Goal: Task Accomplishment & Management: Use online tool/utility

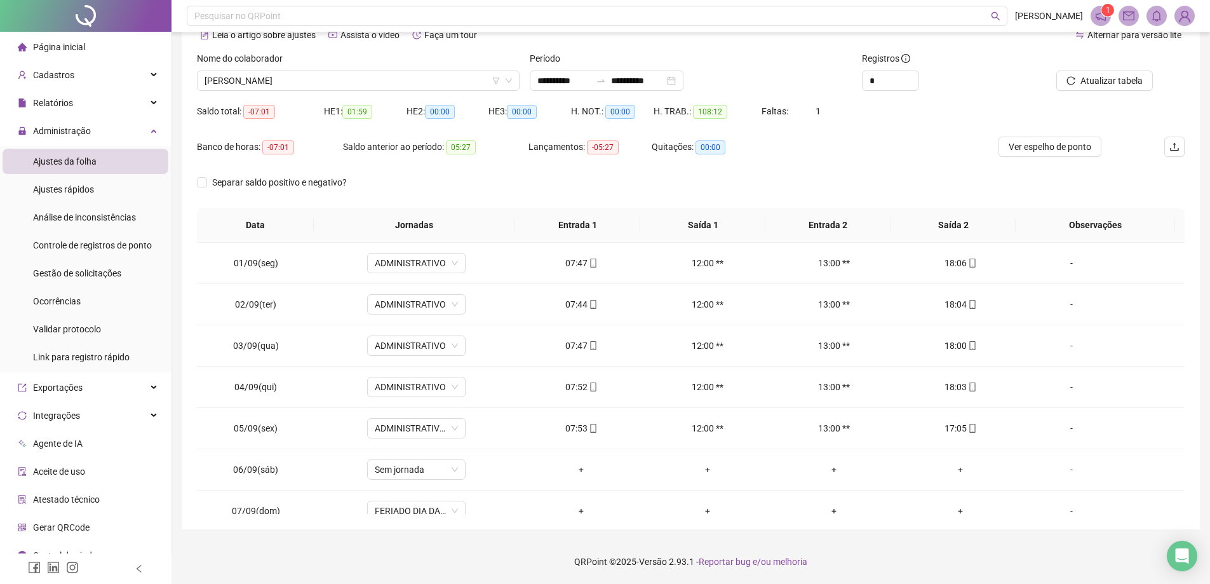
scroll to position [430, 0]
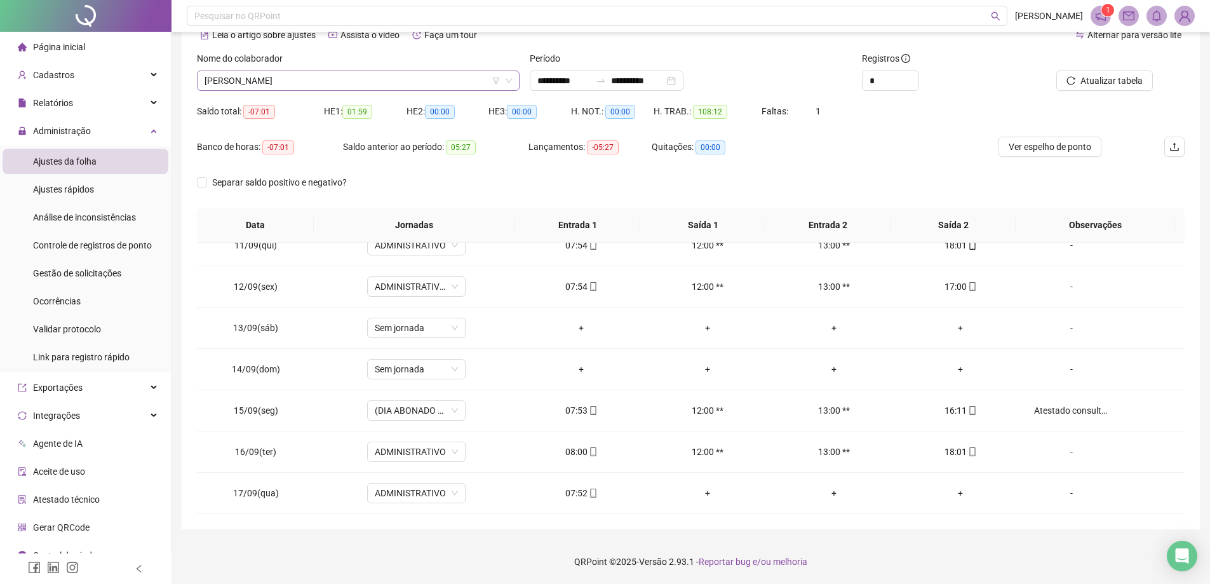
click at [345, 76] on span "[PERSON_NAME]" at bounding box center [357, 80] width 307 height 19
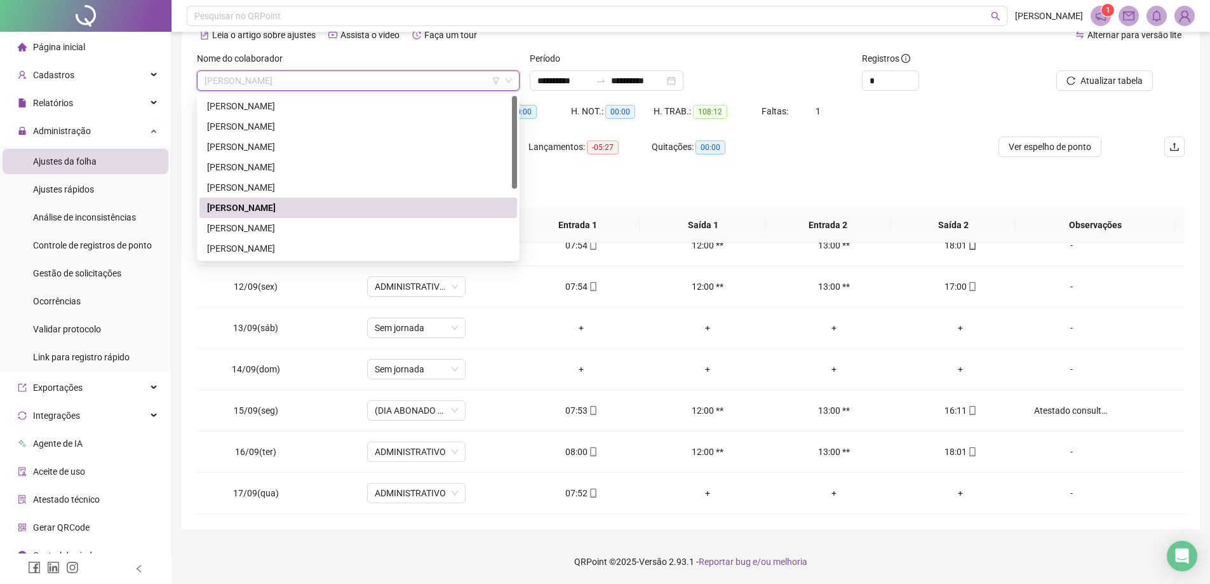
scroll to position [0, 0]
click at [263, 131] on div "[PERSON_NAME]" at bounding box center [358, 126] width 302 height 14
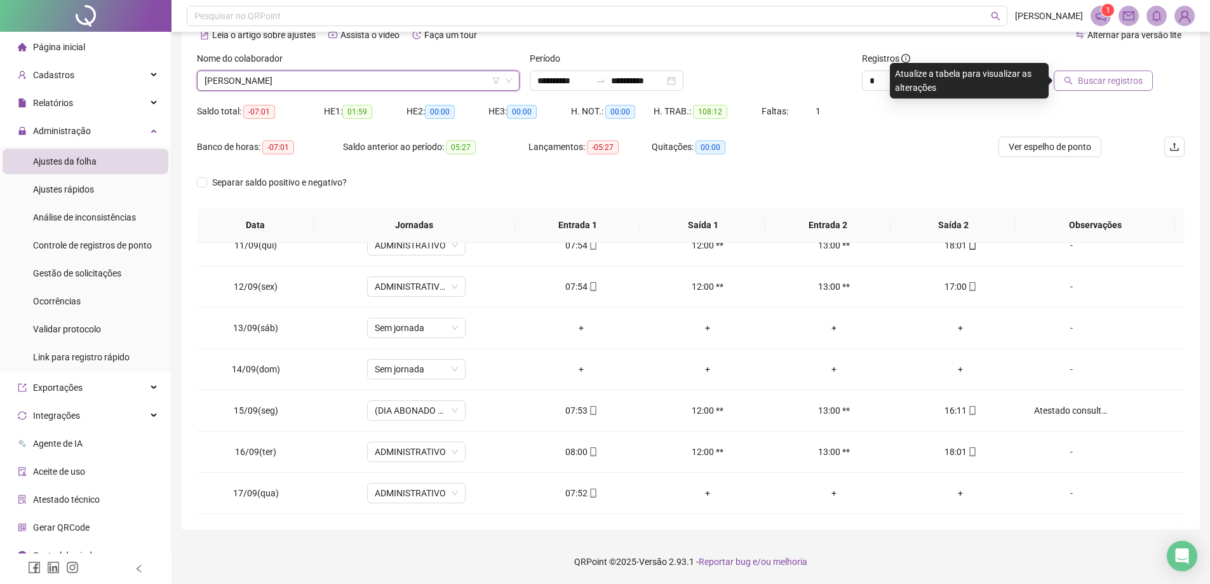
click at [1093, 88] on button "Buscar registros" at bounding box center [1102, 80] width 99 height 20
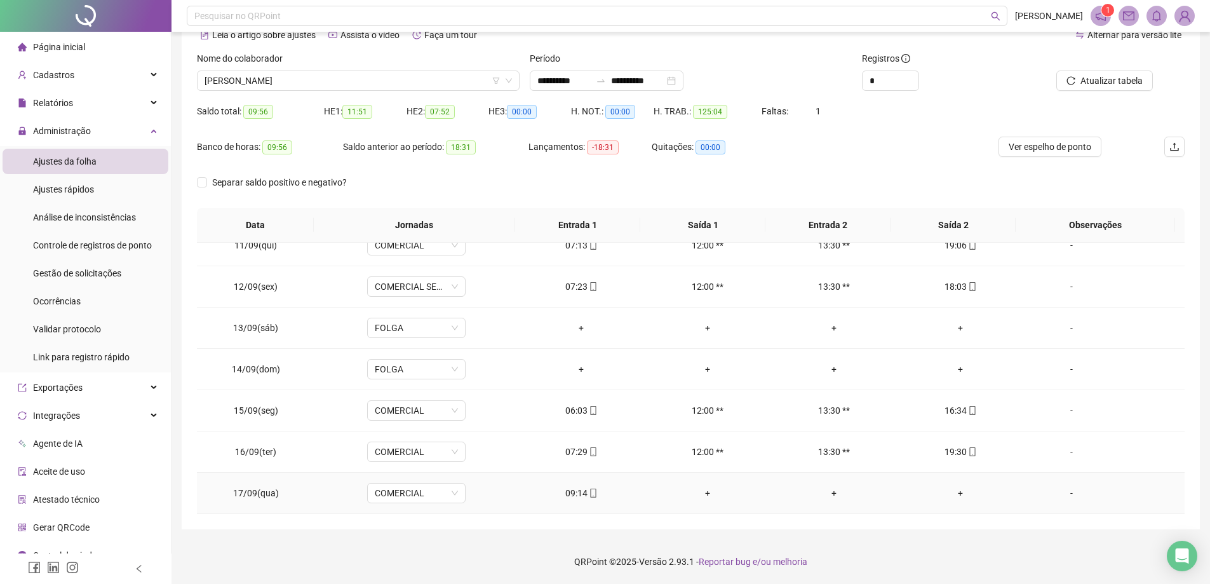
click at [578, 487] on div "09:14" at bounding box center [581, 493] width 106 height 14
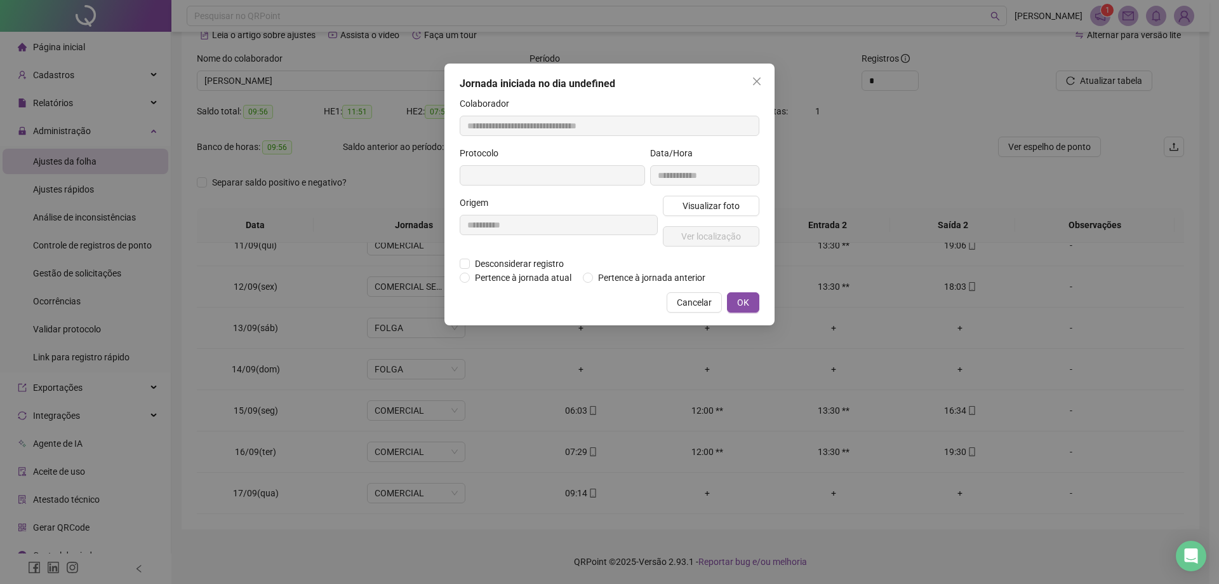
type input "**********"
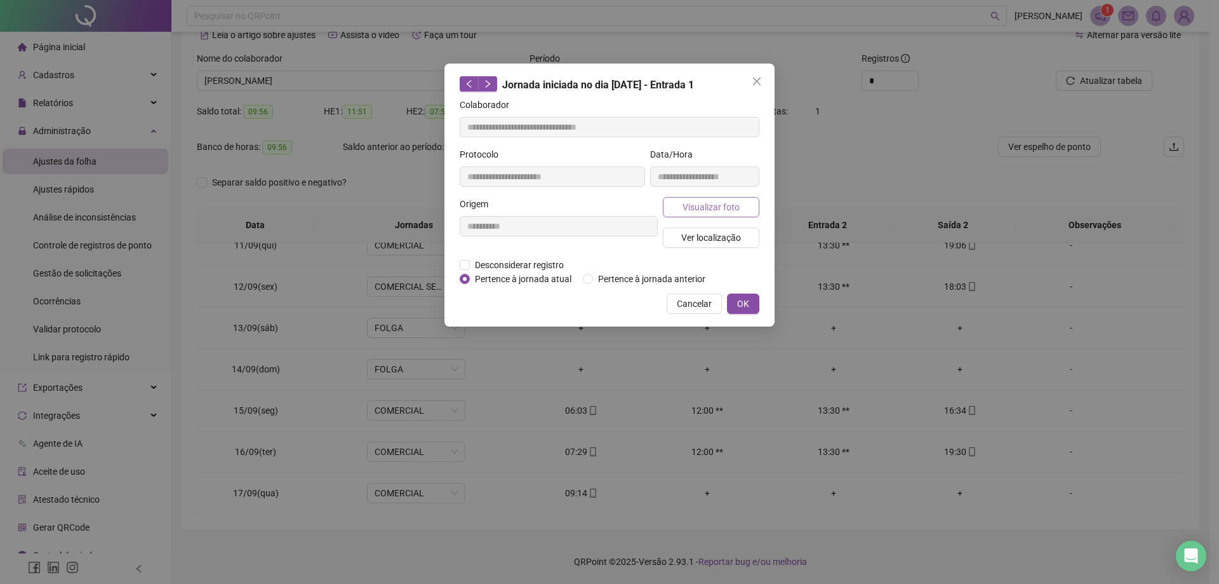
click at [724, 213] on span "Visualizar foto" at bounding box center [711, 207] width 57 height 14
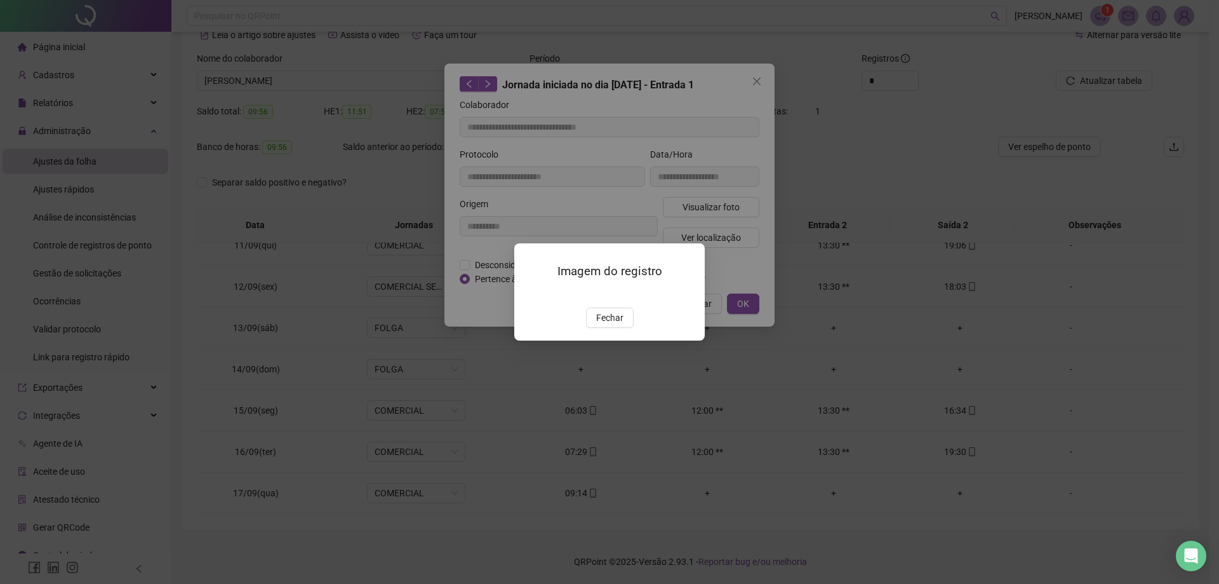
click at [530, 294] on img at bounding box center [530, 294] width 0 height 0
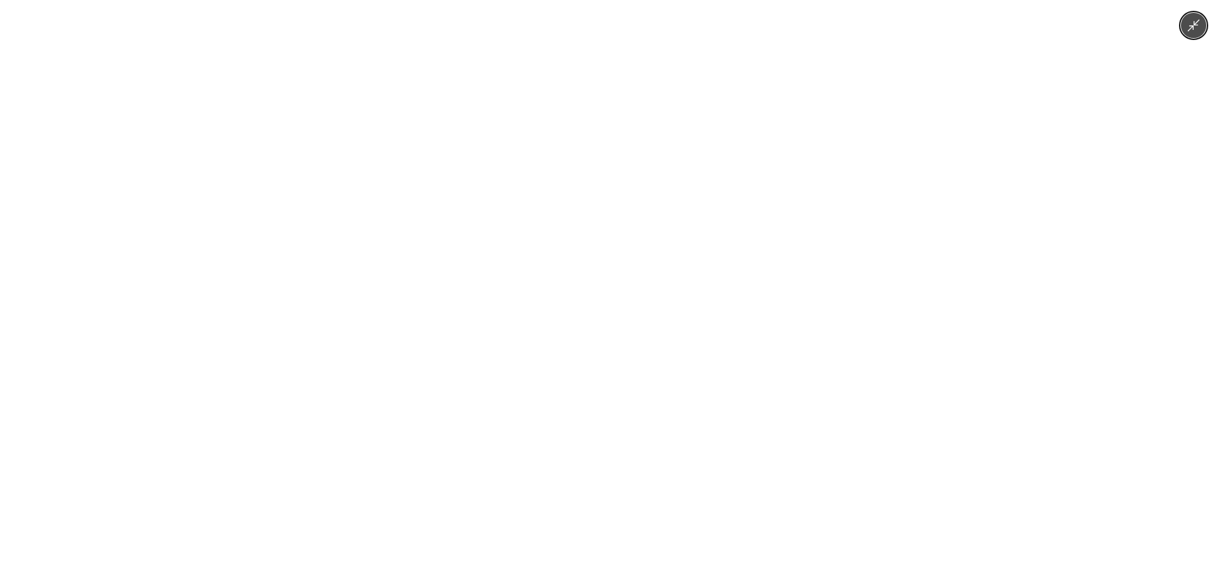
click at [580, 327] on img at bounding box center [610, 292] width 270 height 584
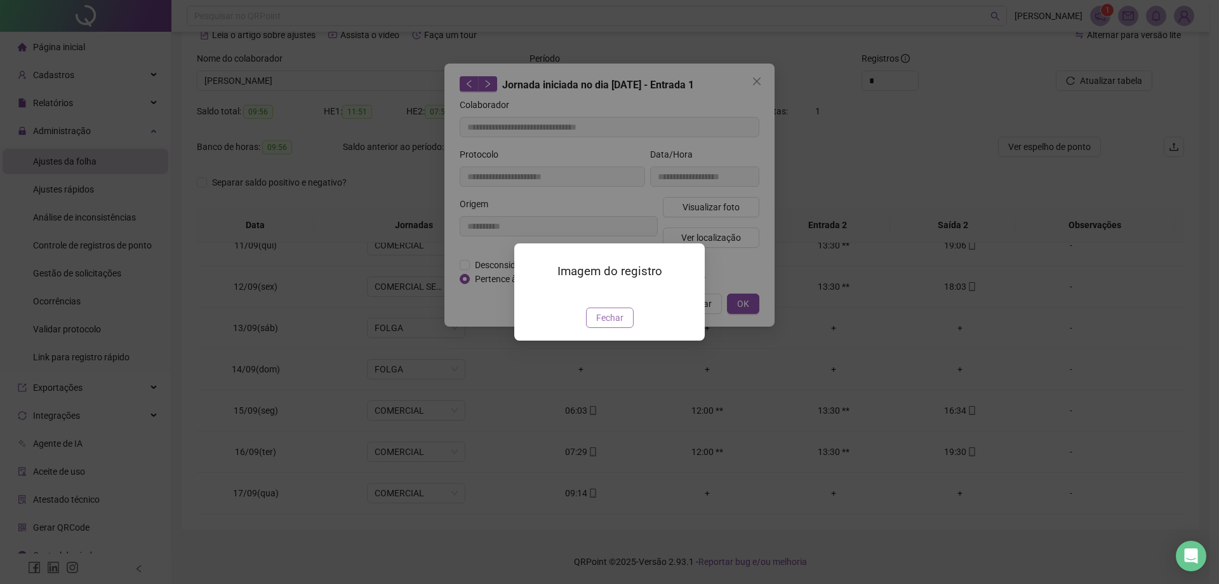
click at [614, 324] on span "Fechar" at bounding box center [609, 317] width 27 height 14
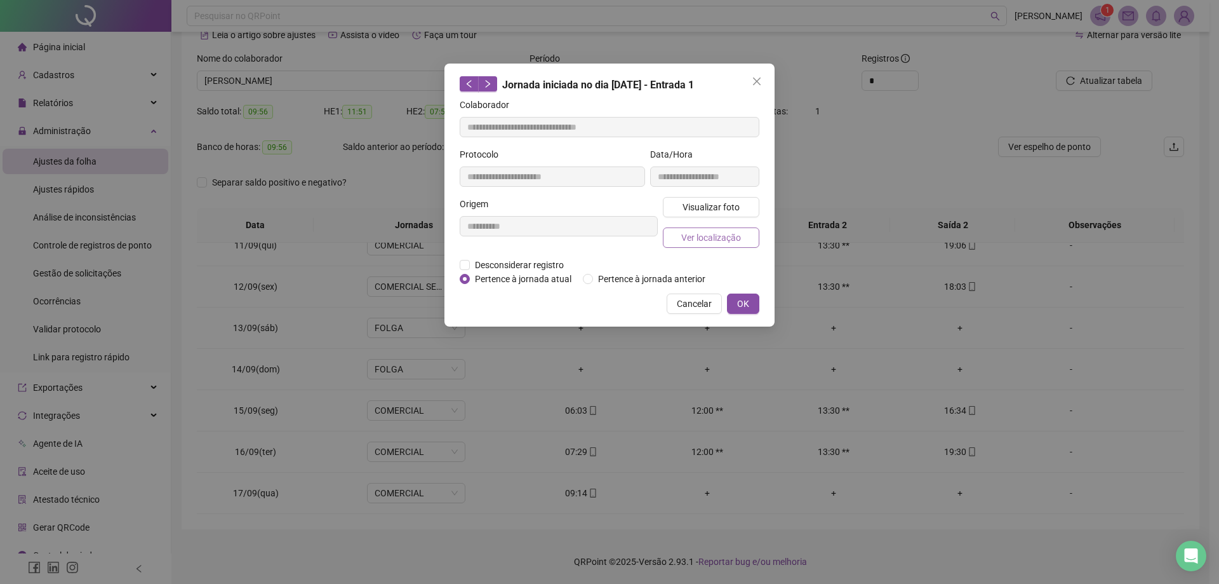
click at [729, 241] on span "Ver localização" at bounding box center [711, 237] width 60 height 14
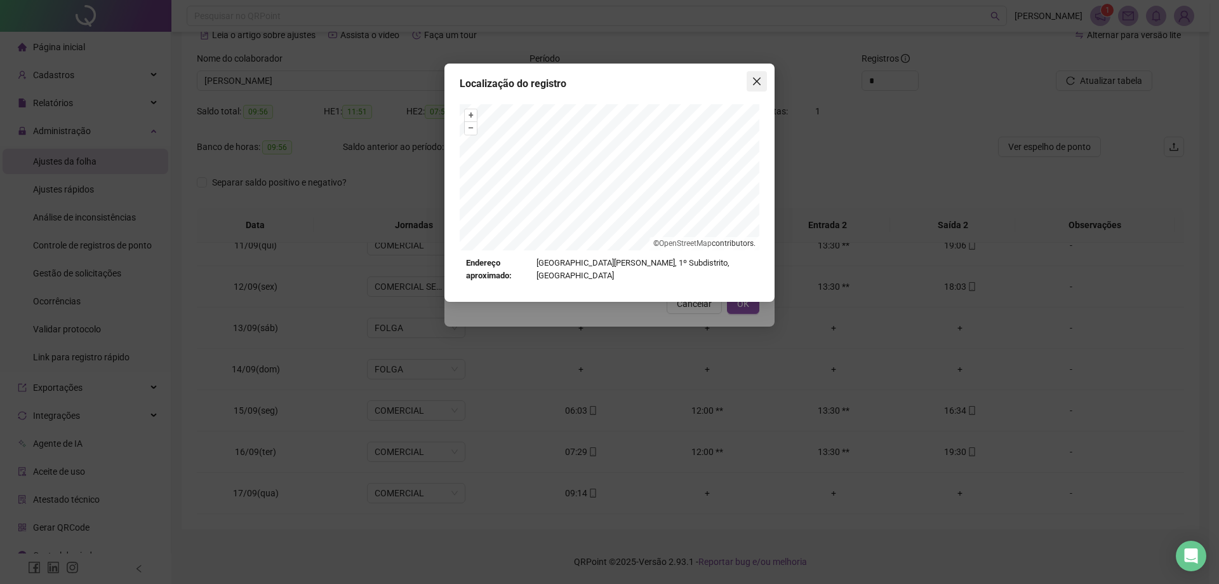
click at [754, 86] on icon "close" at bounding box center [757, 81] width 10 height 10
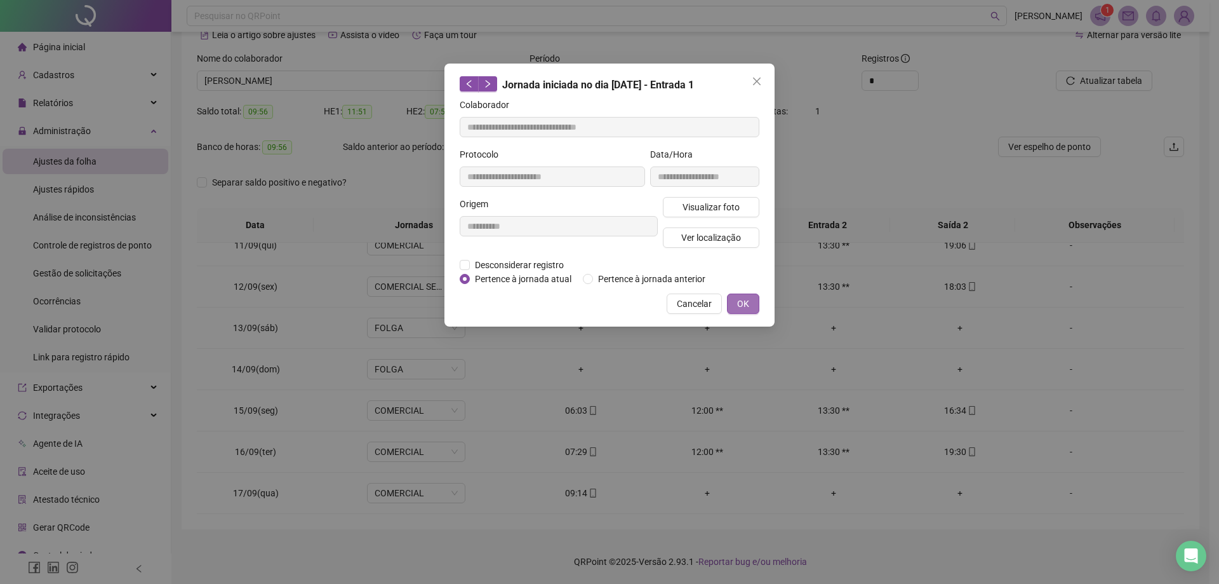
click at [755, 298] on button "OK" at bounding box center [743, 303] width 32 height 20
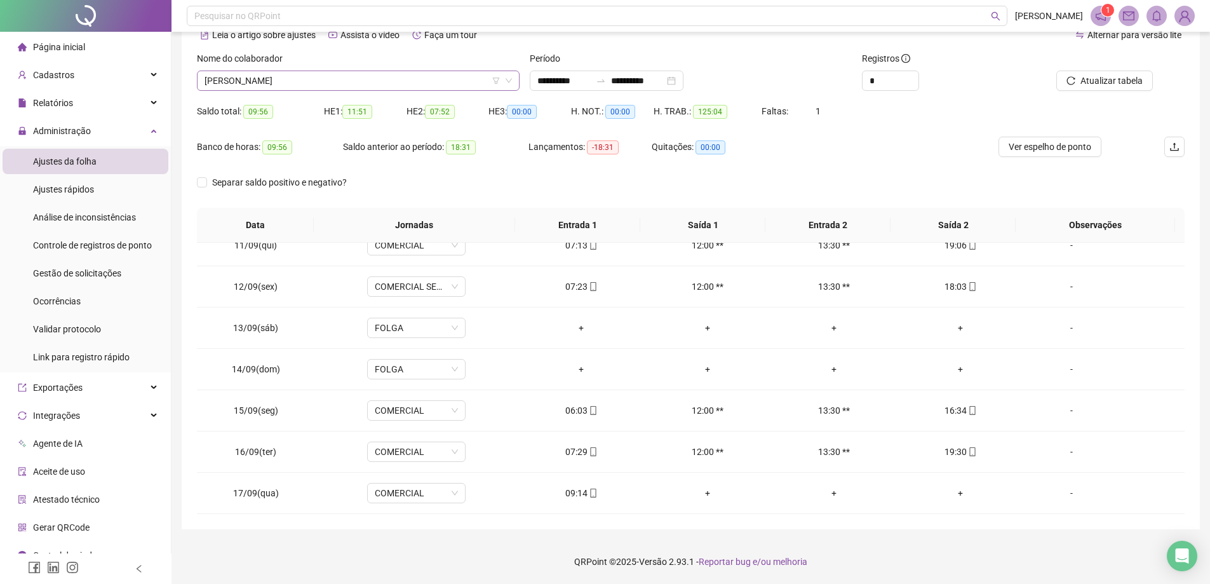
click at [350, 88] on span "[PERSON_NAME]" at bounding box center [357, 80] width 307 height 19
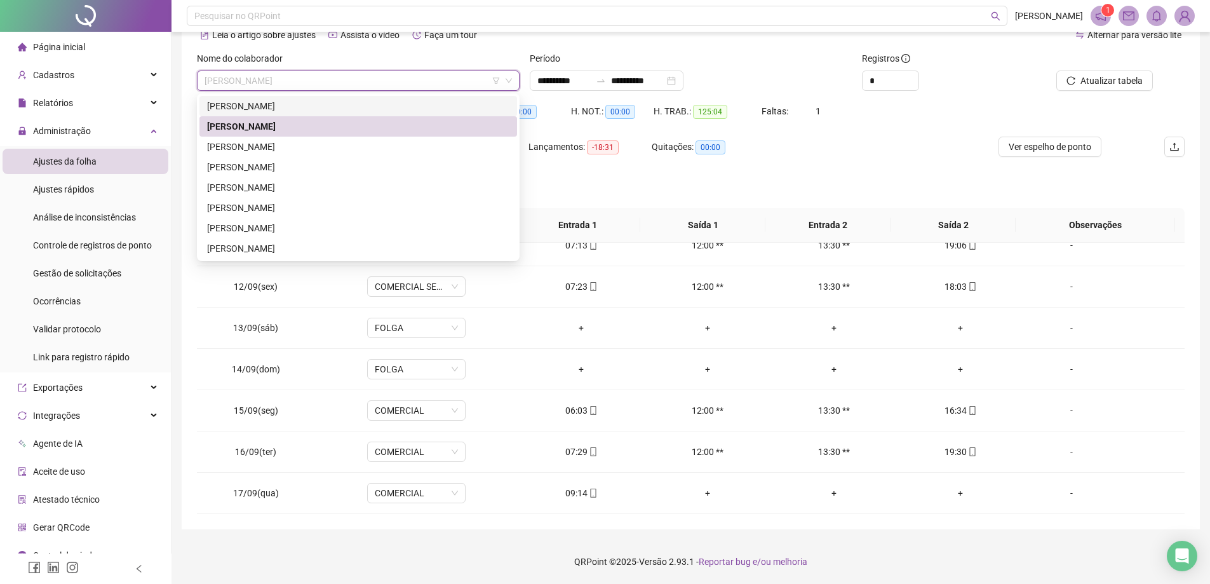
click at [269, 103] on div "[PERSON_NAME]" at bounding box center [358, 106] width 302 height 14
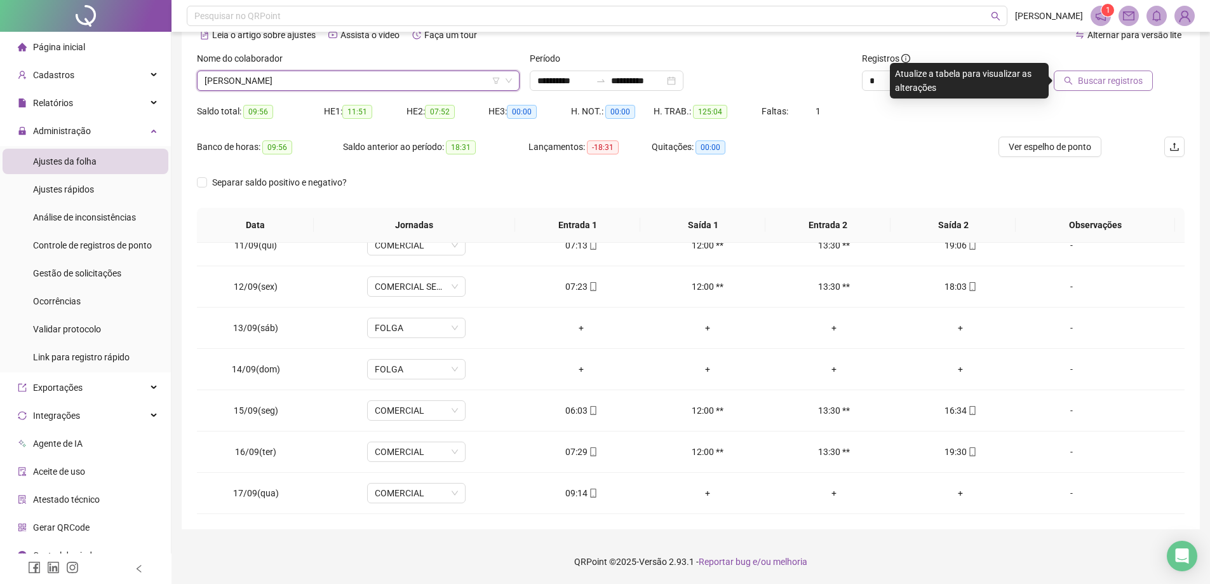
click at [1102, 84] on span "Buscar registros" at bounding box center [1109, 81] width 65 height 14
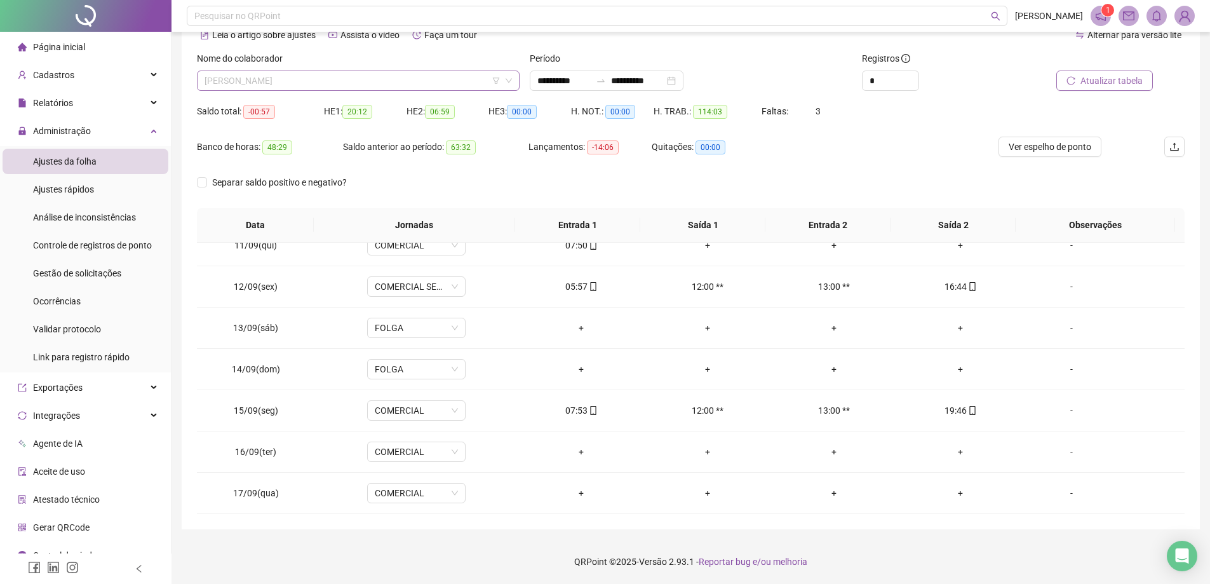
click at [342, 79] on span "[PERSON_NAME]" at bounding box center [357, 80] width 307 height 19
click at [464, 80] on span "[PERSON_NAME]" at bounding box center [357, 80] width 307 height 19
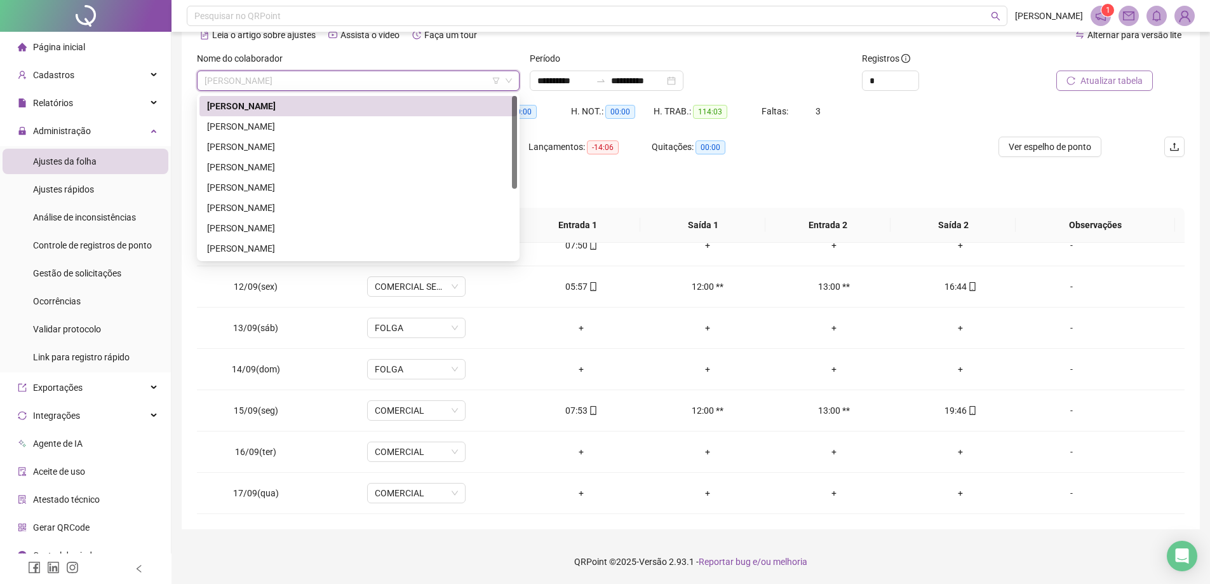
click at [324, 107] on div "[PERSON_NAME]" at bounding box center [358, 106] width 302 height 14
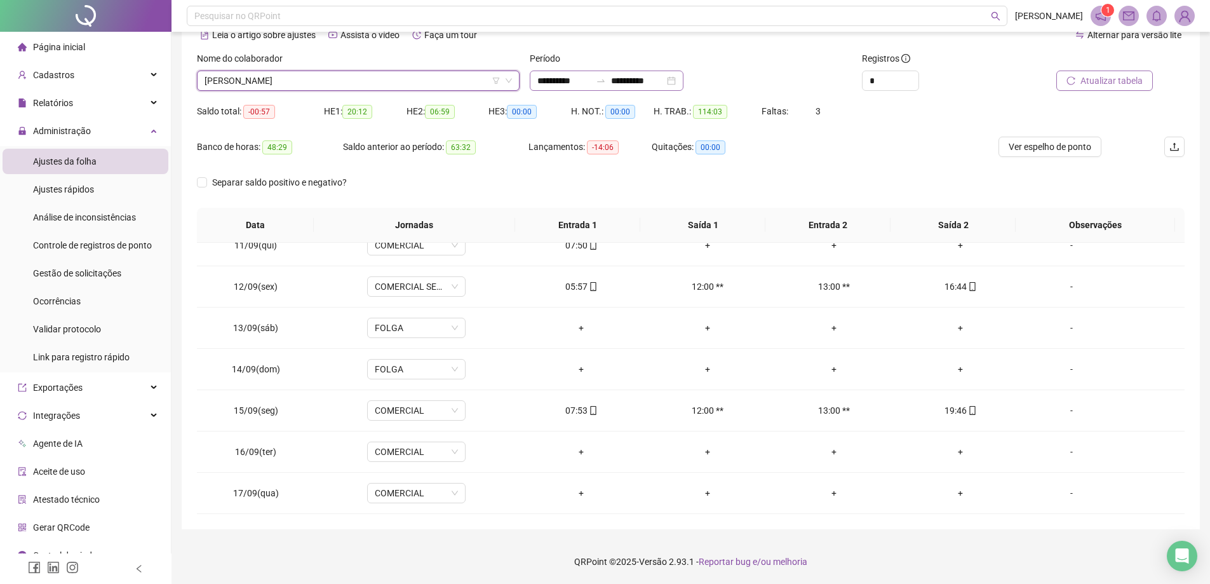
click at [606, 81] on icon "swap-right" at bounding box center [601, 81] width 10 height 10
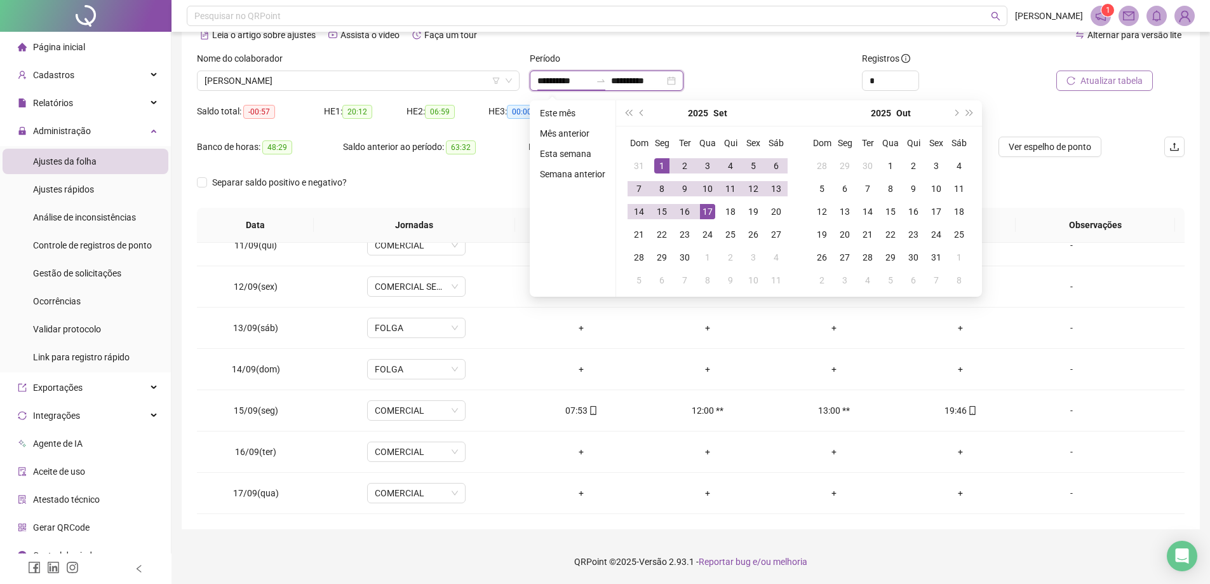
type input "**********"
click at [665, 164] on div "1" at bounding box center [661, 165] width 15 height 15
click at [707, 211] on div "17" at bounding box center [707, 211] width 15 height 15
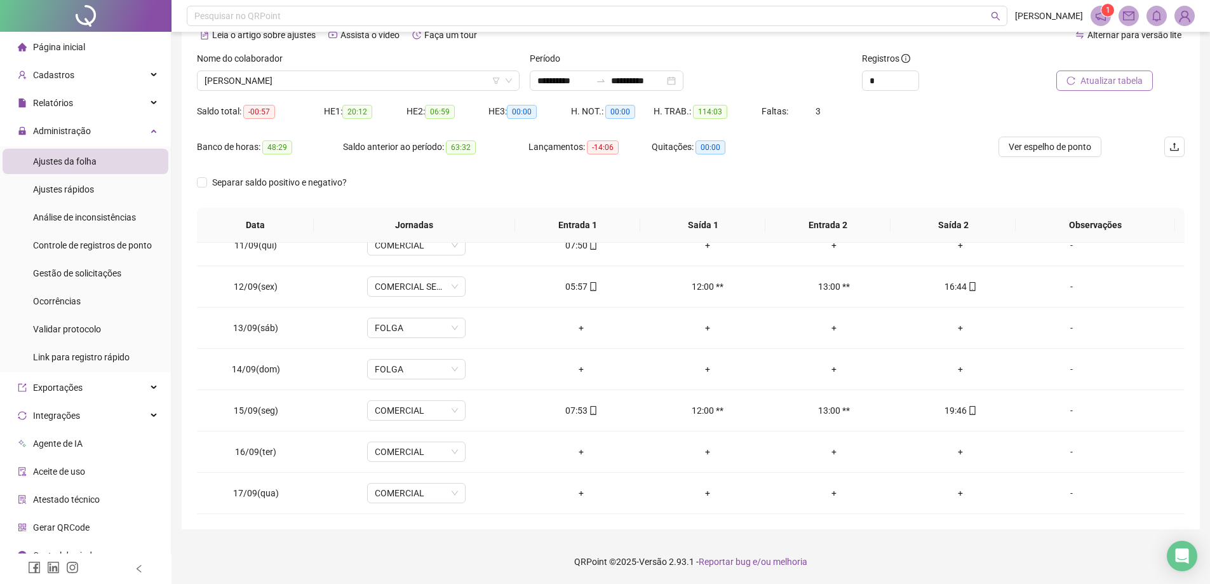
click at [1072, 82] on icon "reload" at bounding box center [1070, 80] width 9 height 9
click at [233, 176] on span "Separar saldo positivo e negativo?" at bounding box center [279, 182] width 145 height 14
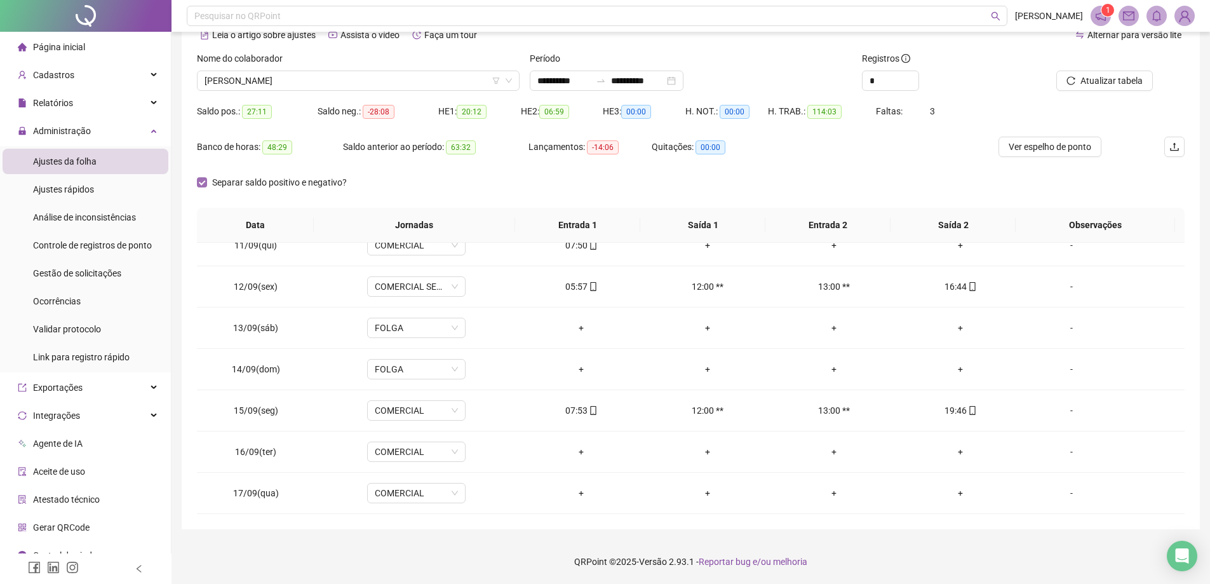
click at [233, 176] on span "Separar saldo positivo e negativo?" at bounding box center [279, 182] width 145 height 14
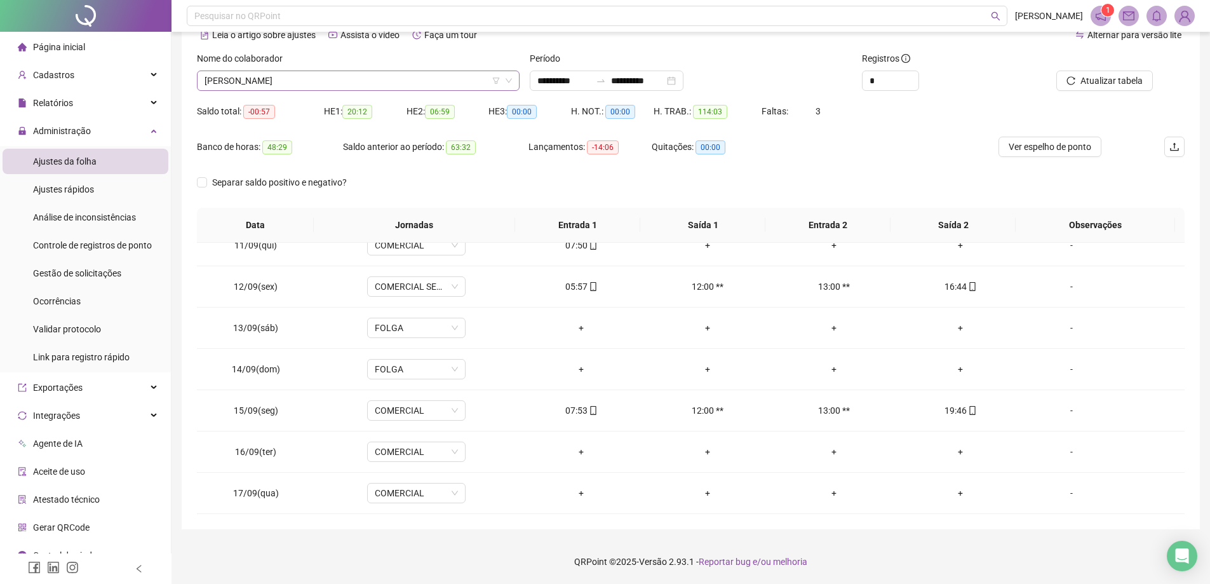
click at [432, 79] on span "[PERSON_NAME]" at bounding box center [357, 80] width 307 height 19
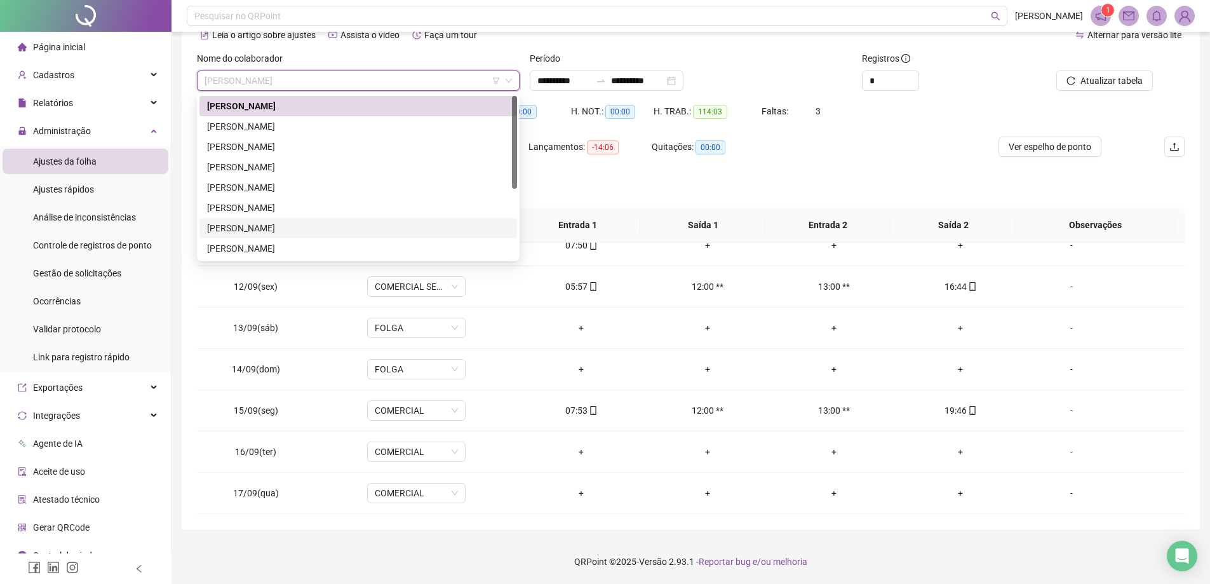
click at [255, 234] on div "[PERSON_NAME]" at bounding box center [358, 228] width 302 height 14
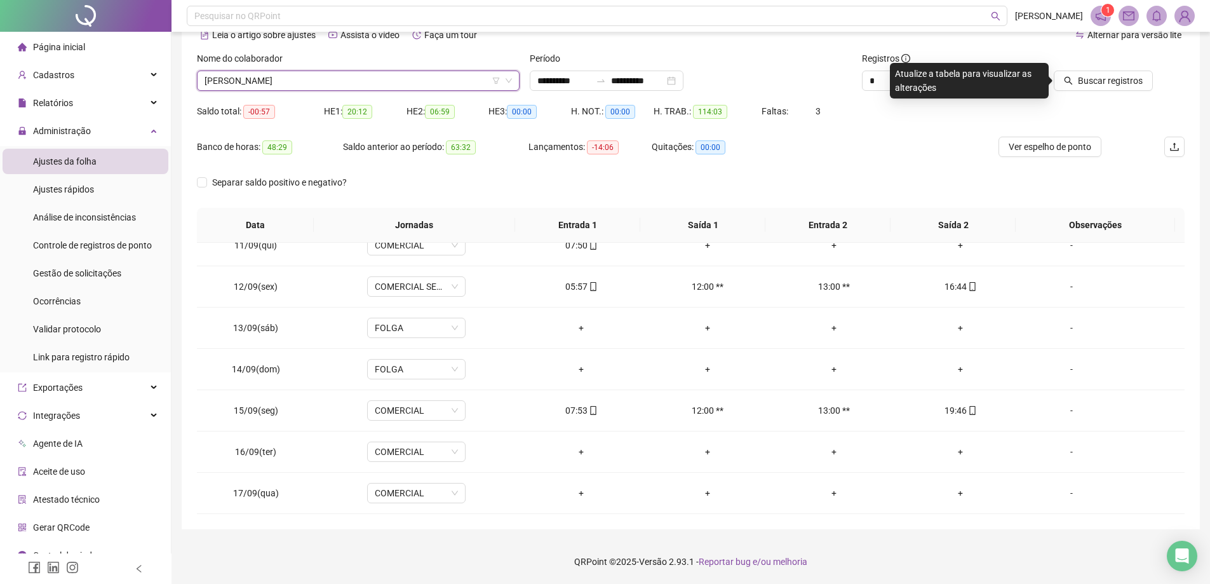
click at [1098, 95] on div "Buscar registros" at bounding box center [1106, 76] width 166 height 50
click at [1110, 86] on span "Buscar registros" at bounding box center [1109, 81] width 65 height 14
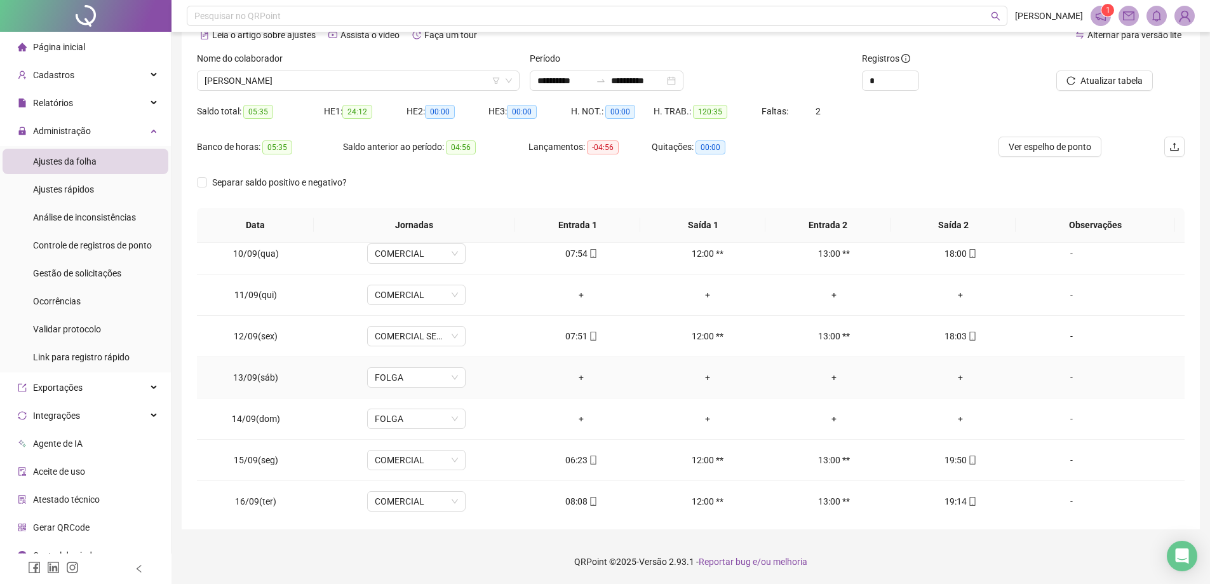
scroll to position [430, 0]
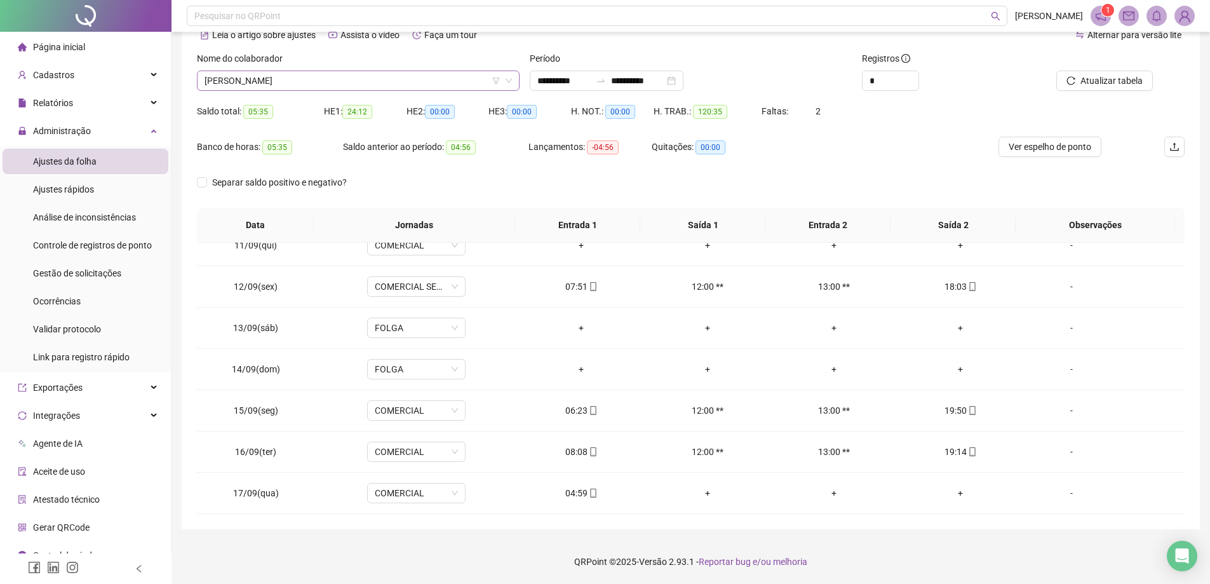
click at [368, 75] on span "[PERSON_NAME]" at bounding box center [357, 80] width 307 height 19
click at [359, 71] on span "[PERSON_NAME]" at bounding box center [357, 80] width 307 height 19
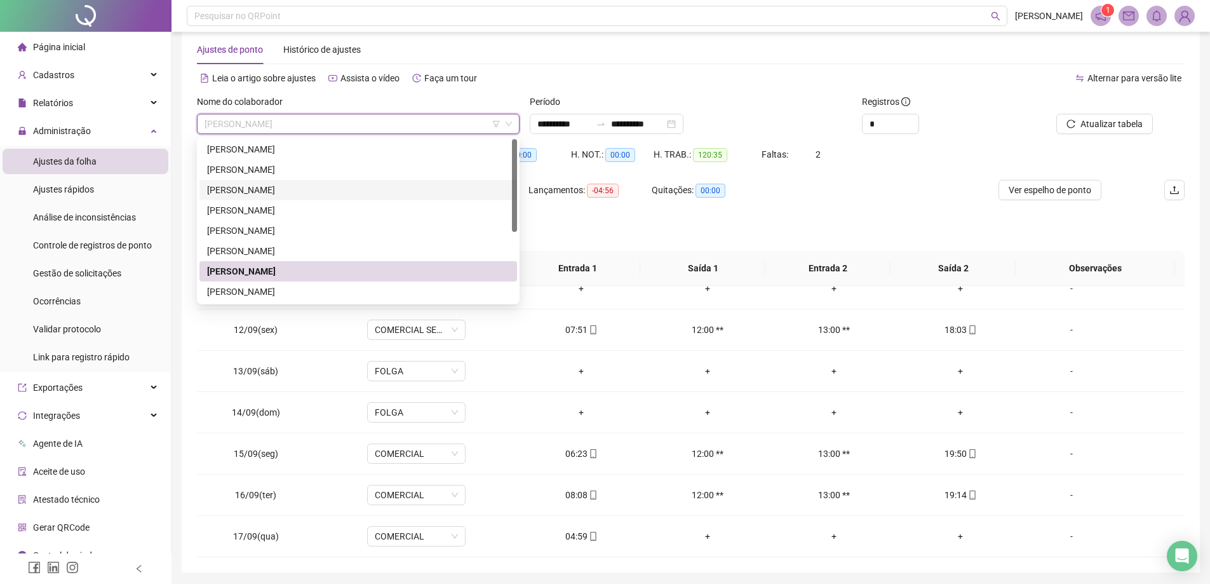
scroll to position [0, 0]
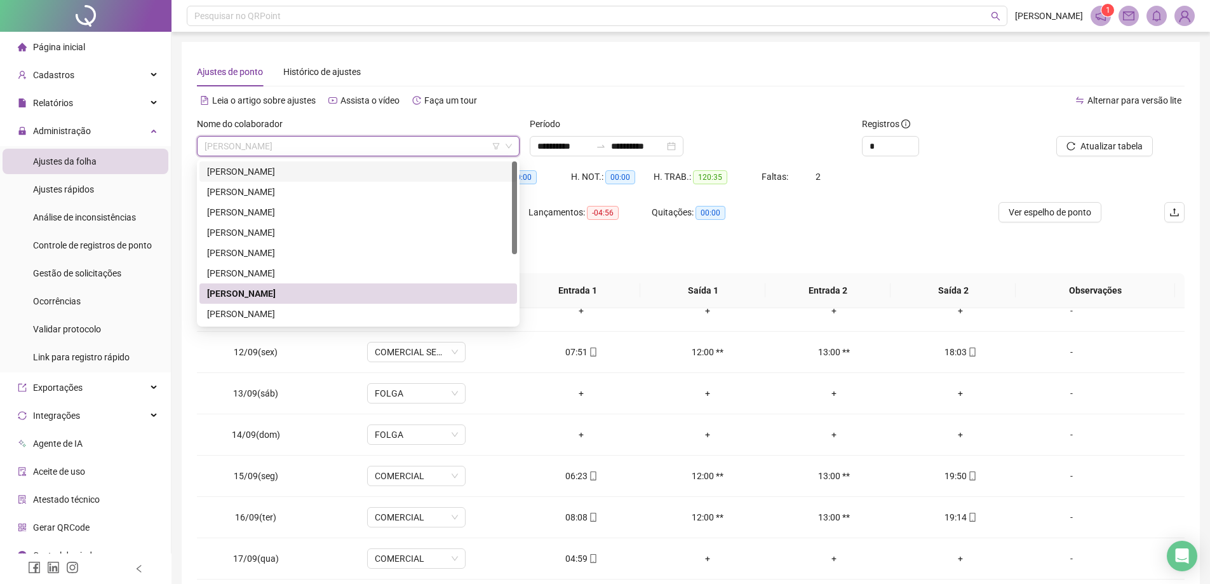
click at [301, 169] on div "[PERSON_NAME]" at bounding box center [358, 171] width 302 height 14
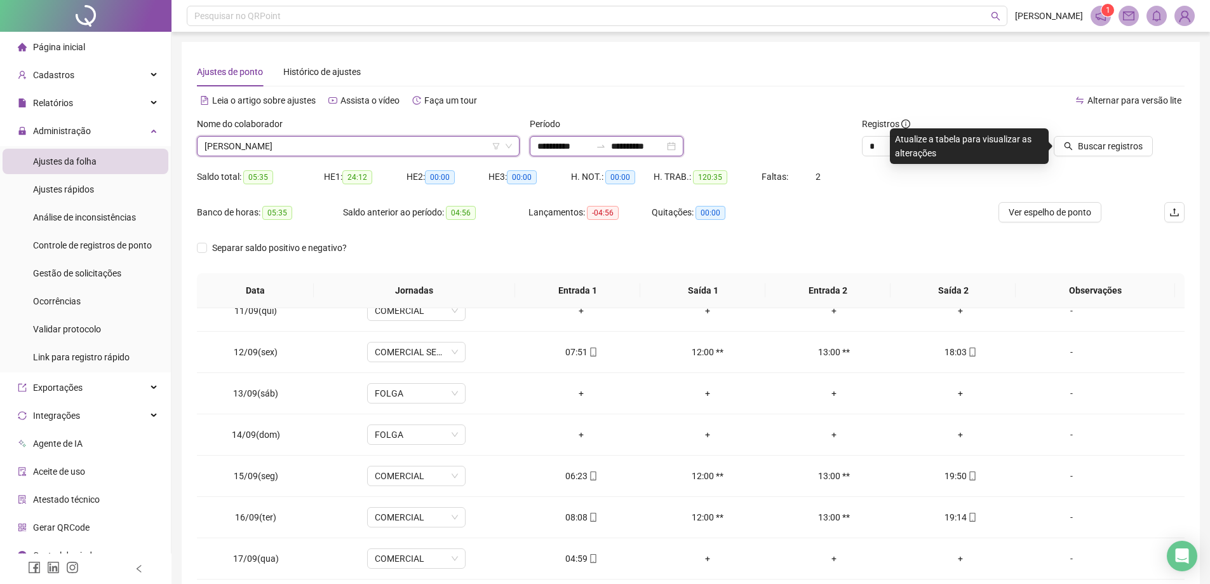
click at [664, 144] on input "**********" at bounding box center [637, 146] width 53 height 14
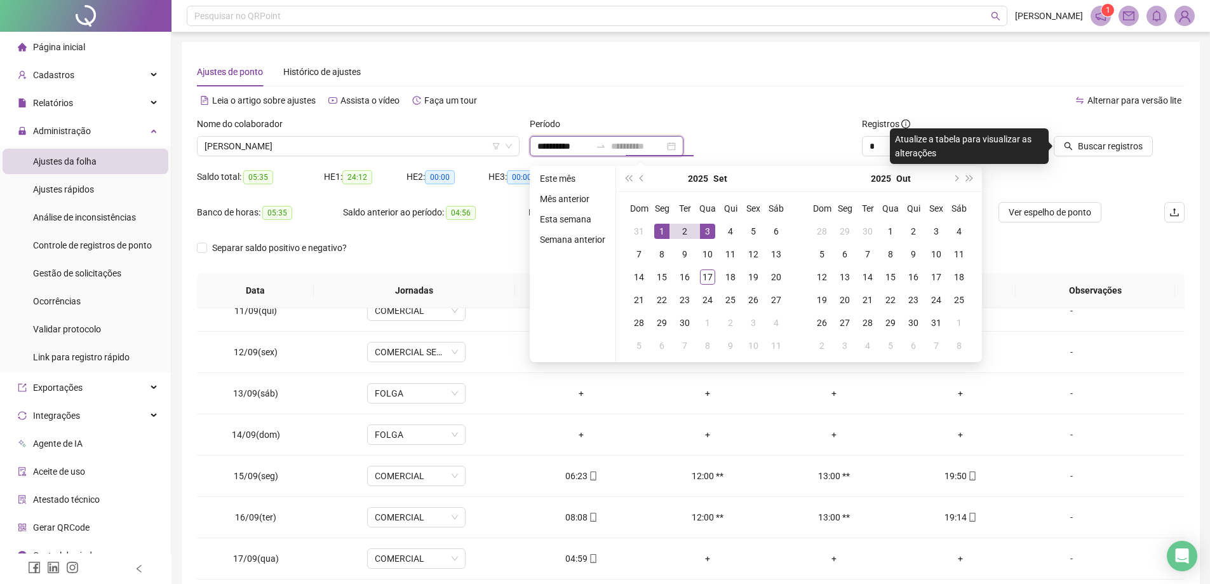
type input "**********"
click at [662, 227] on div "1" at bounding box center [661, 230] width 15 height 15
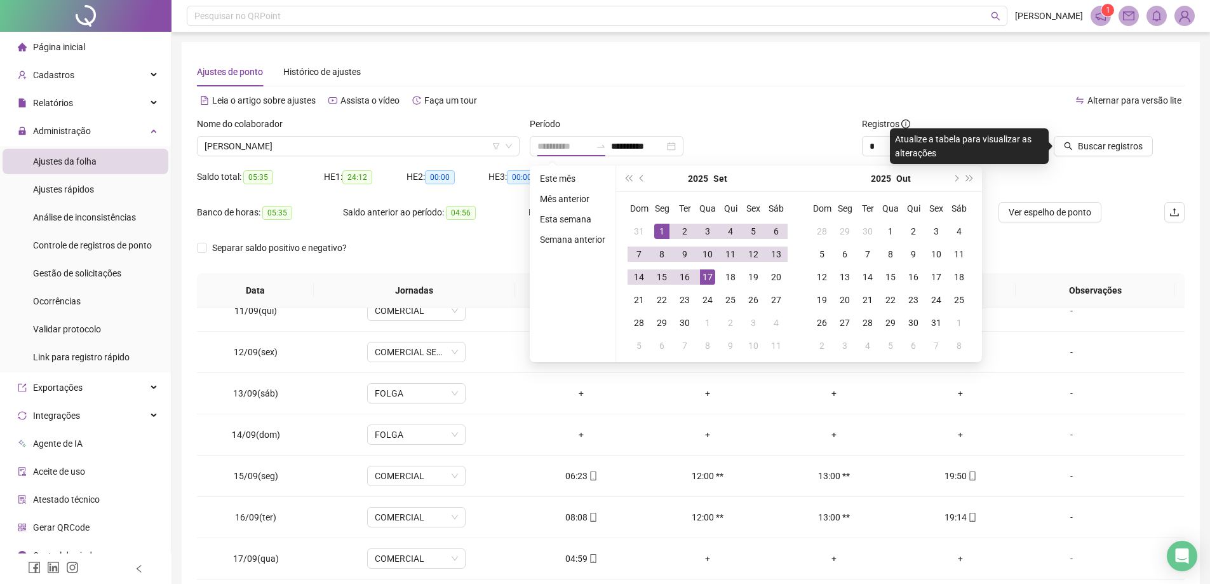
click at [711, 278] on div "17" at bounding box center [707, 276] width 15 height 15
type input "**********"
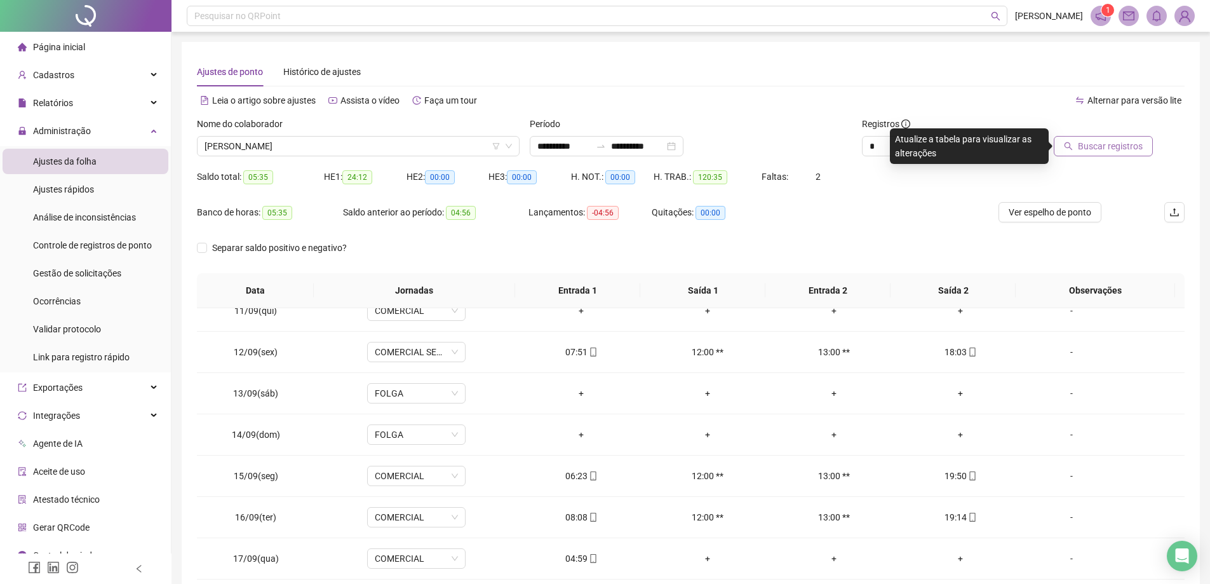
click at [1127, 150] on span "Buscar registros" at bounding box center [1109, 146] width 65 height 14
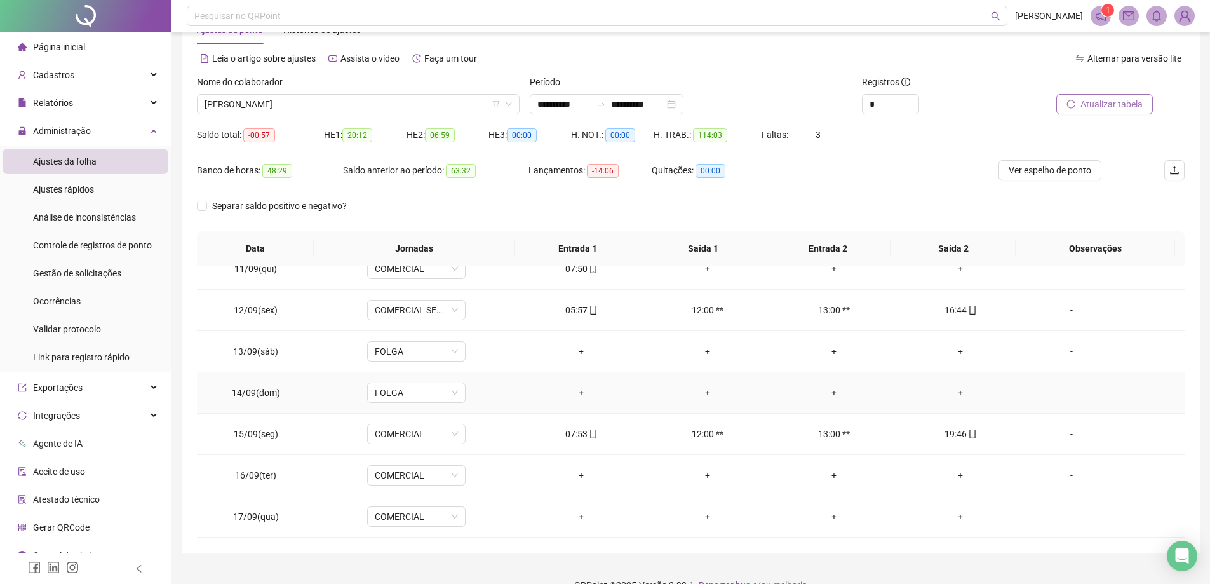
scroll to position [65, 0]
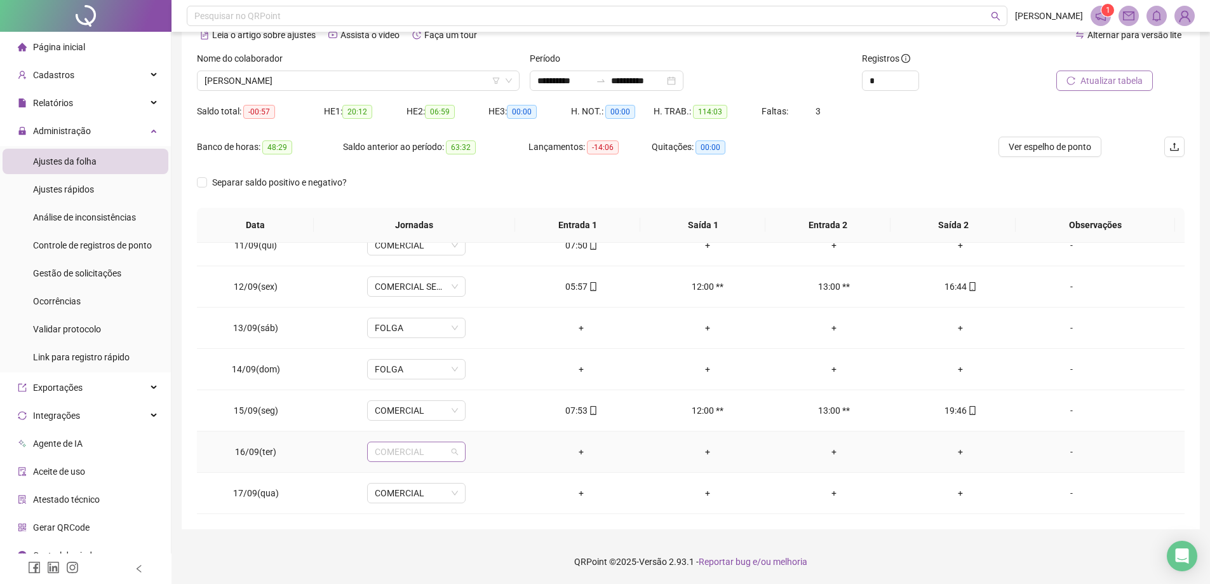
click at [433, 454] on span "COMERCIAL" at bounding box center [416, 451] width 83 height 19
click at [430, 413] on div "Folga compensatória" at bounding box center [446, 415] width 126 height 14
click at [471, 420] on span "Sim" at bounding box center [474, 418] width 15 height 14
click at [1114, 84] on span "Atualizar tabela" at bounding box center [1111, 81] width 62 height 14
